Goal: Task Accomplishment & Management: Manage account settings

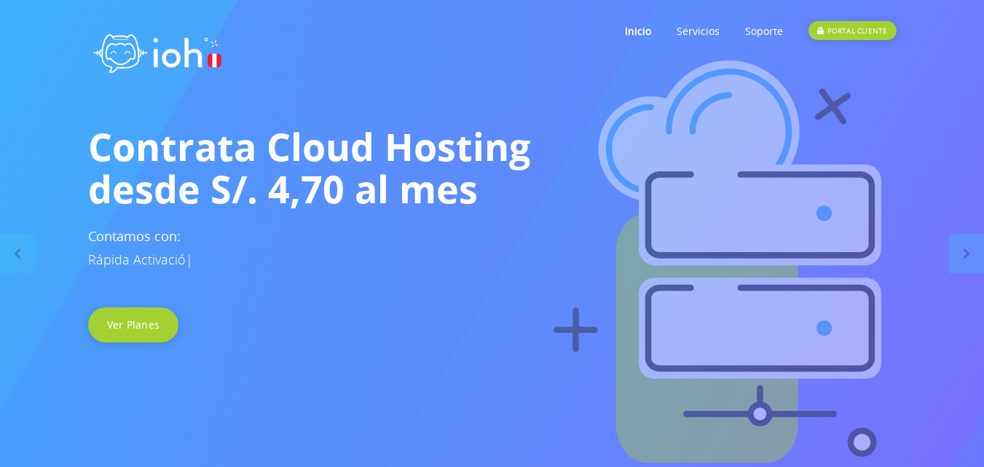
click at [882, 16] on link "PORTAL CLIENTE" at bounding box center [852, 31] width 87 height 58
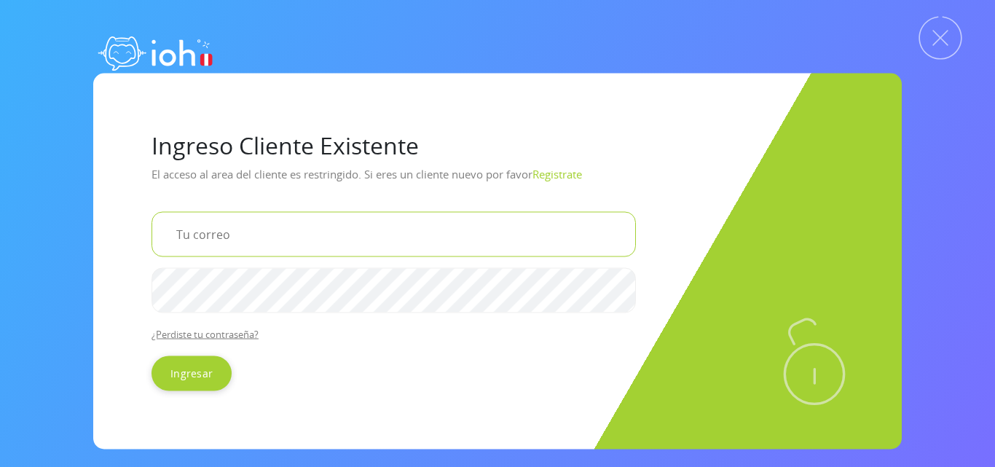
click at [275, 243] on input "email" at bounding box center [394, 233] width 485 height 45
type input "[EMAIL_ADDRESS][DOMAIN_NAME]"
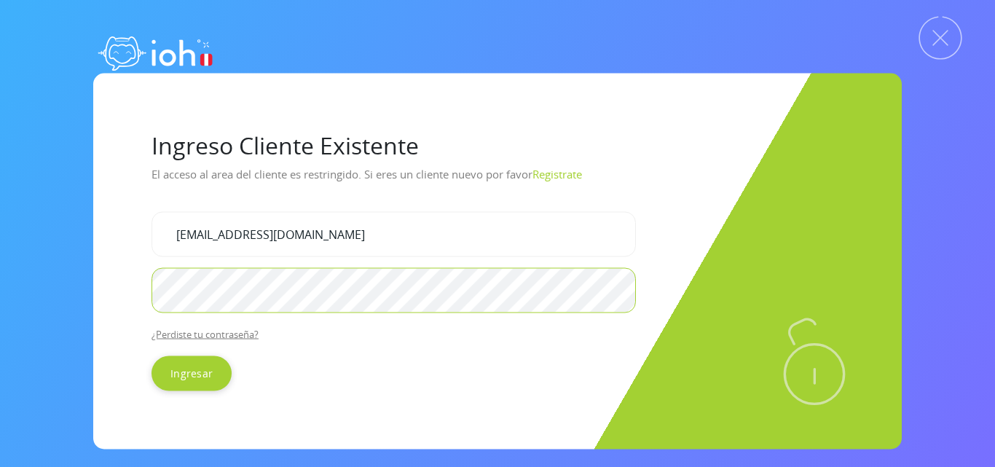
click at [152, 356] on input "Ingresar" at bounding box center [192, 373] width 80 height 35
